Goal: Transaction & Acquisition: Purchase product/service

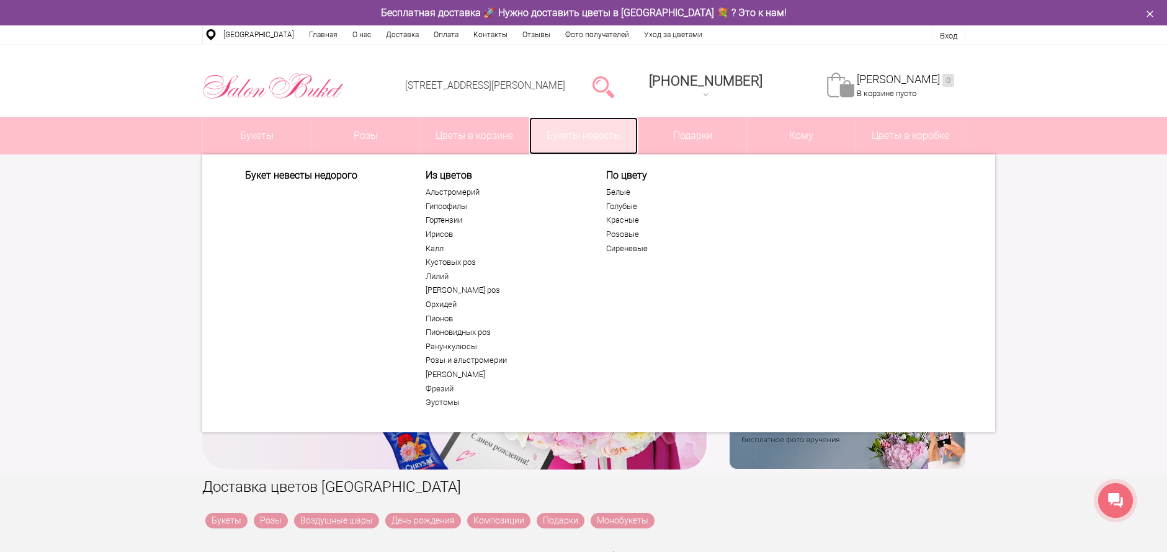
click at [580, 136] on link "Букеты невесты" at bounding box center [583, 135] width 109 height 37
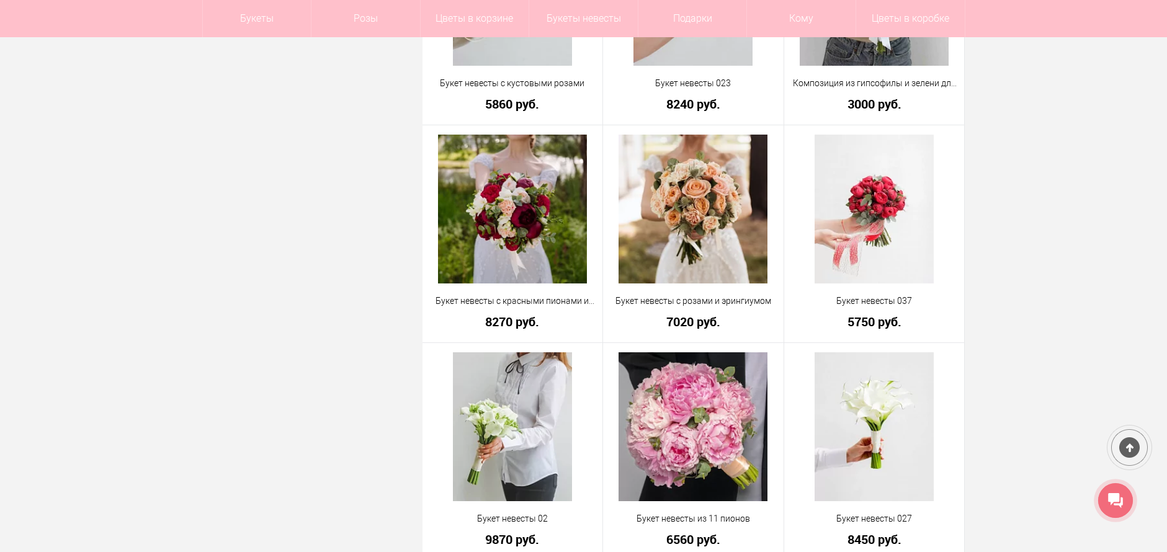
scroll to position [1613, 0]
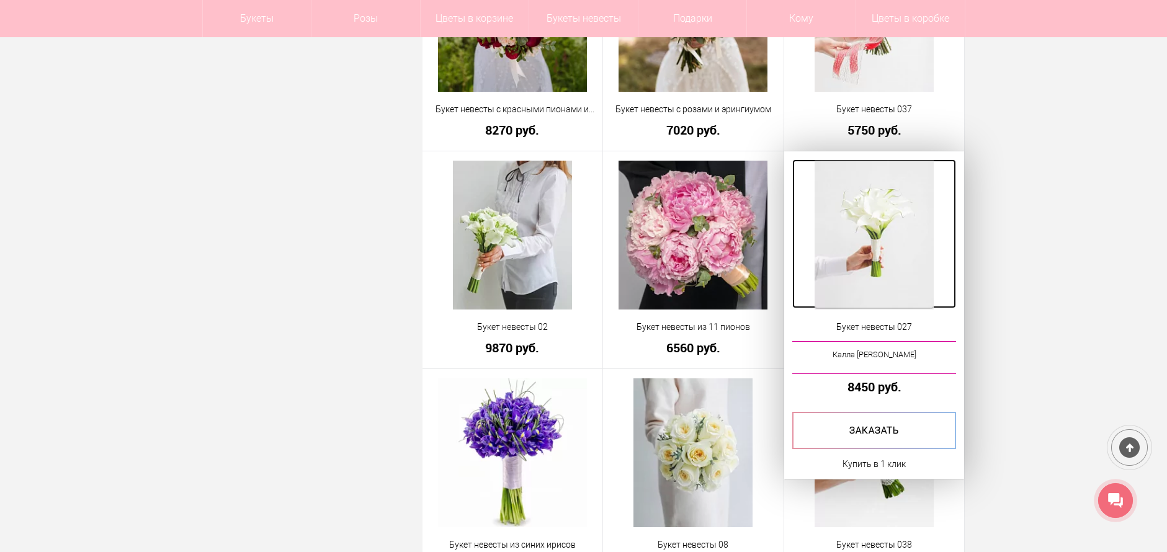
click at [859, 238] on img at bounding box center [874, 235] width 119 height 149
